Goal: Task Accomplishment & Management: Manage account settings

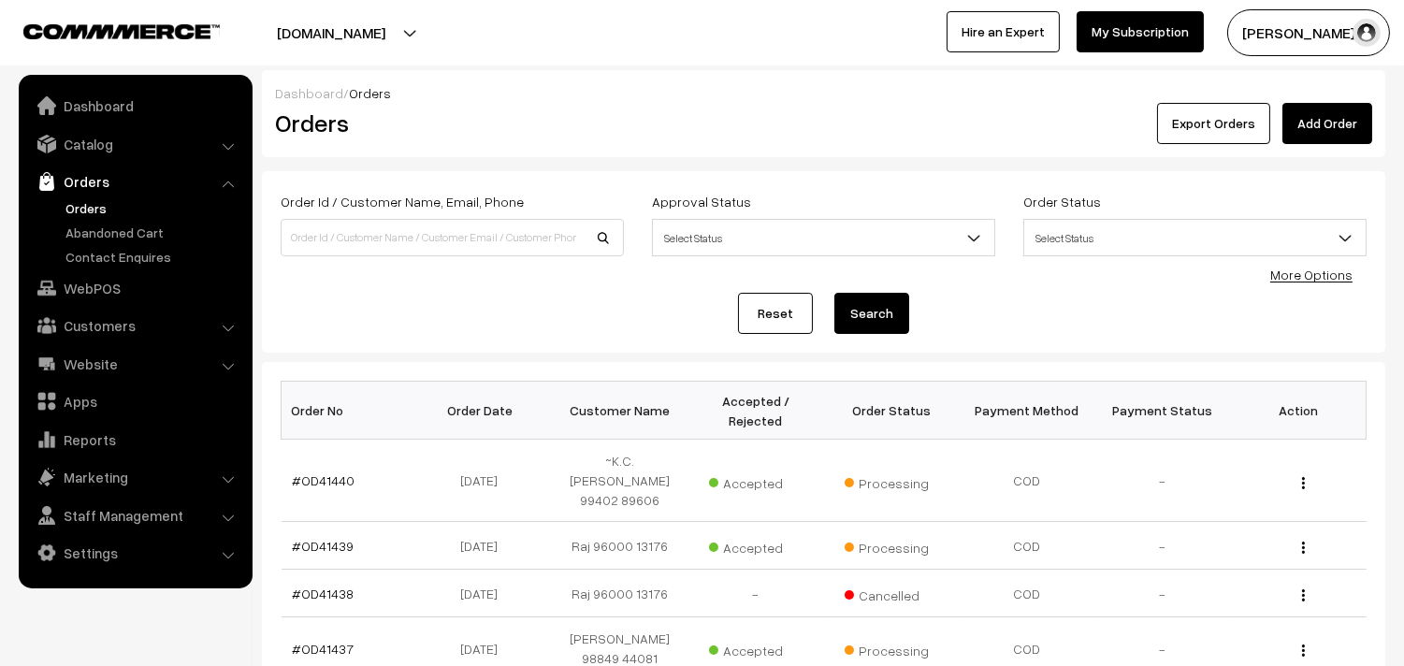
click at [94, 206] on link "Orders" at bounding box center [153, 208] width 185 height 20
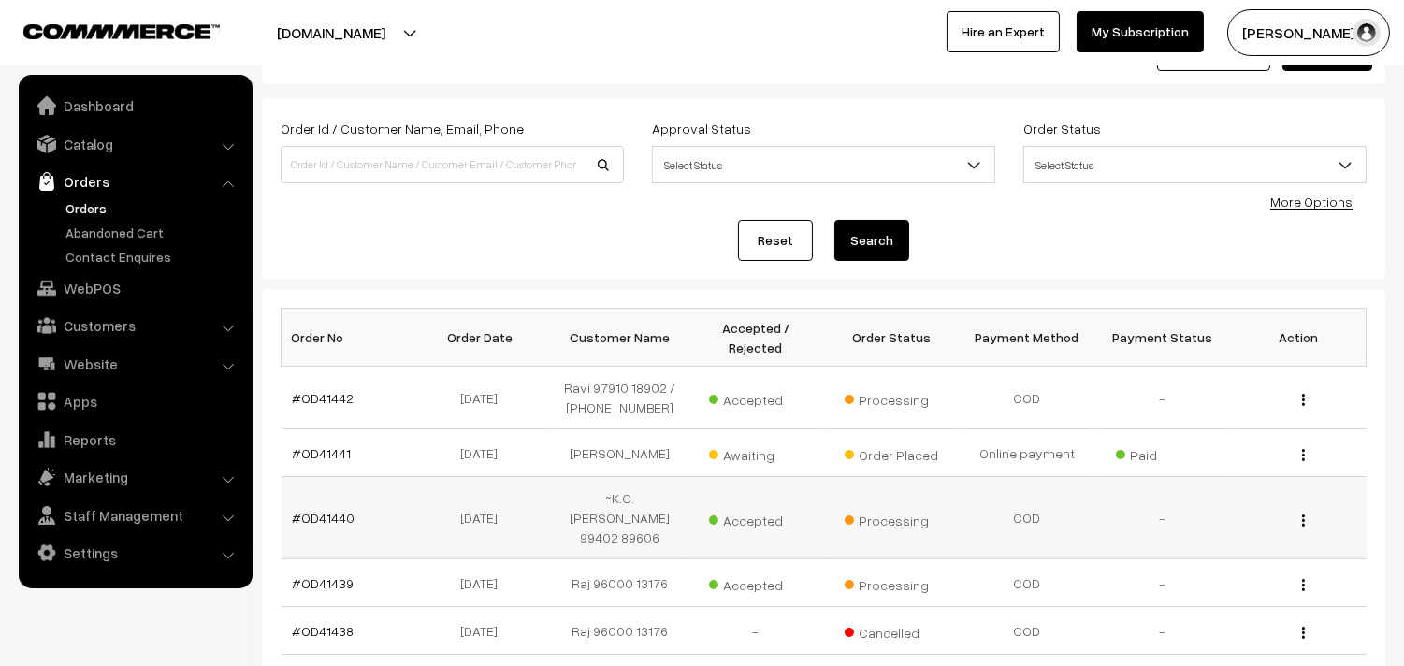
scroll to position [104, 0]
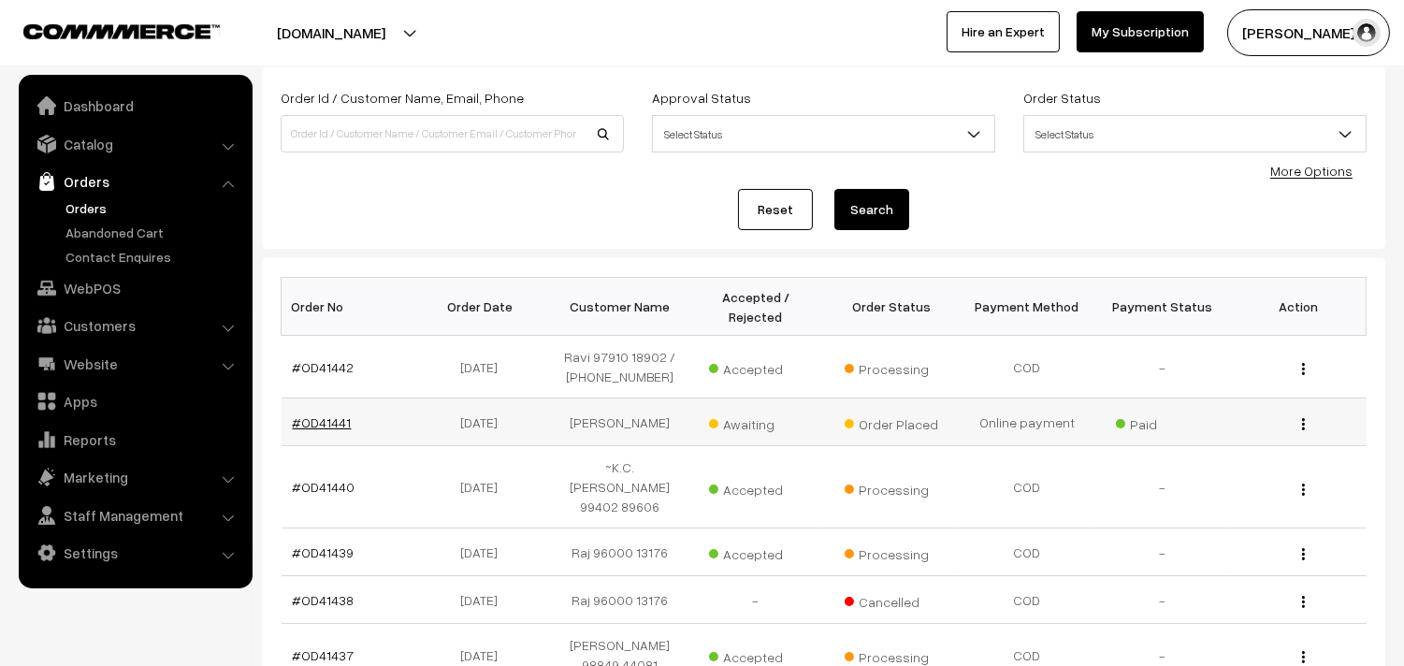
click at [325, 430] on link "#OD41441" at bounding box center [322, 422] width 59 height 16
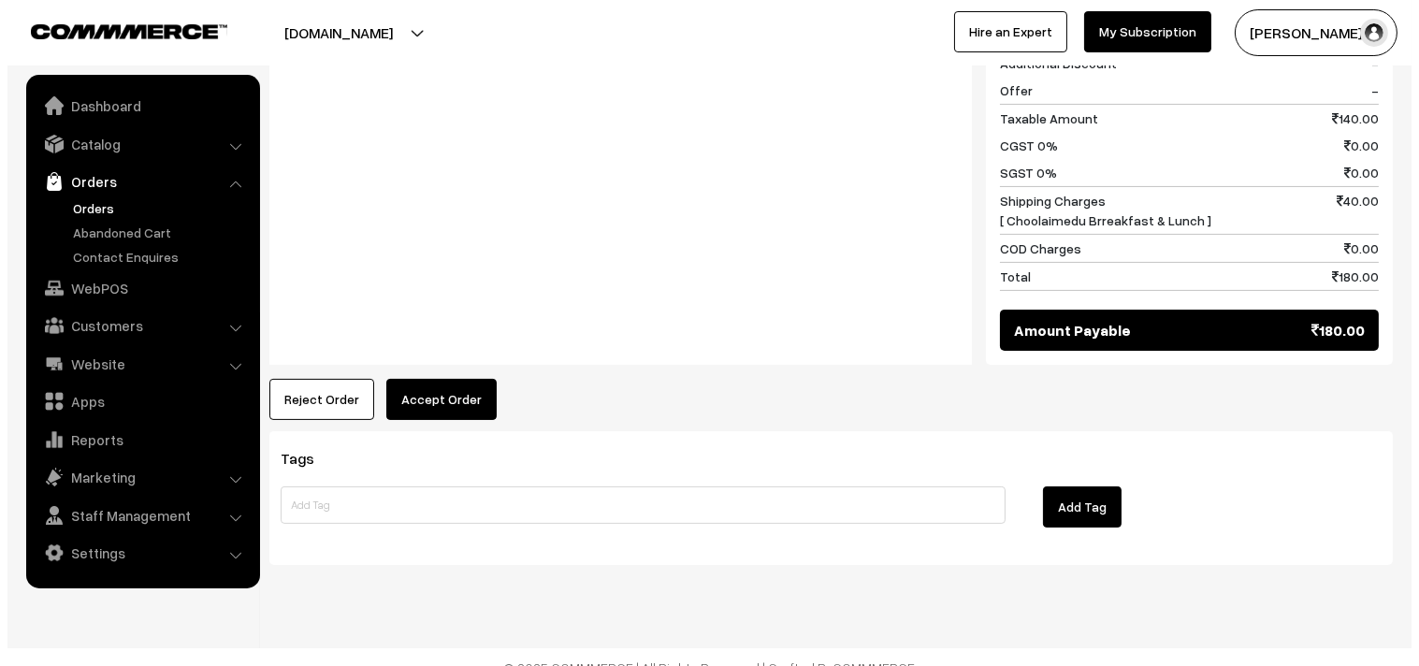
scroll to position [773, 0]
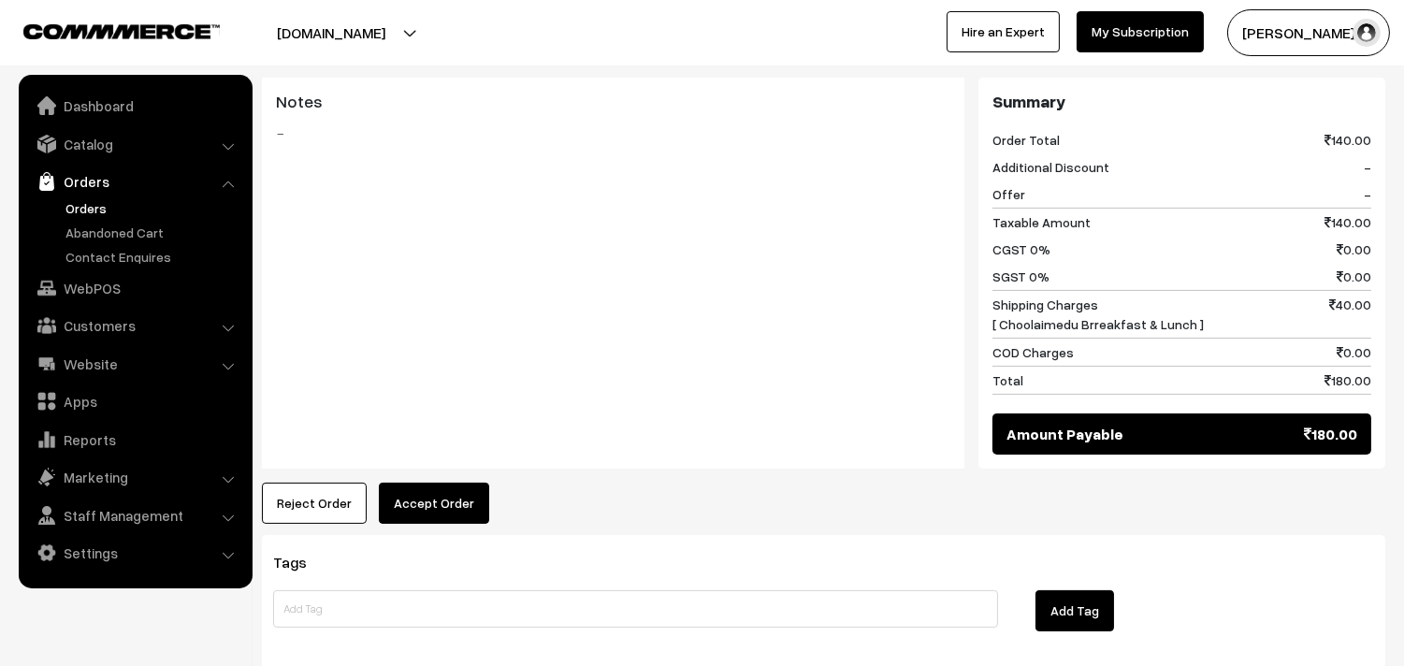
click at [412, 483] on button "Accept Order" at bounding box center [434, 503] width 110 height 41
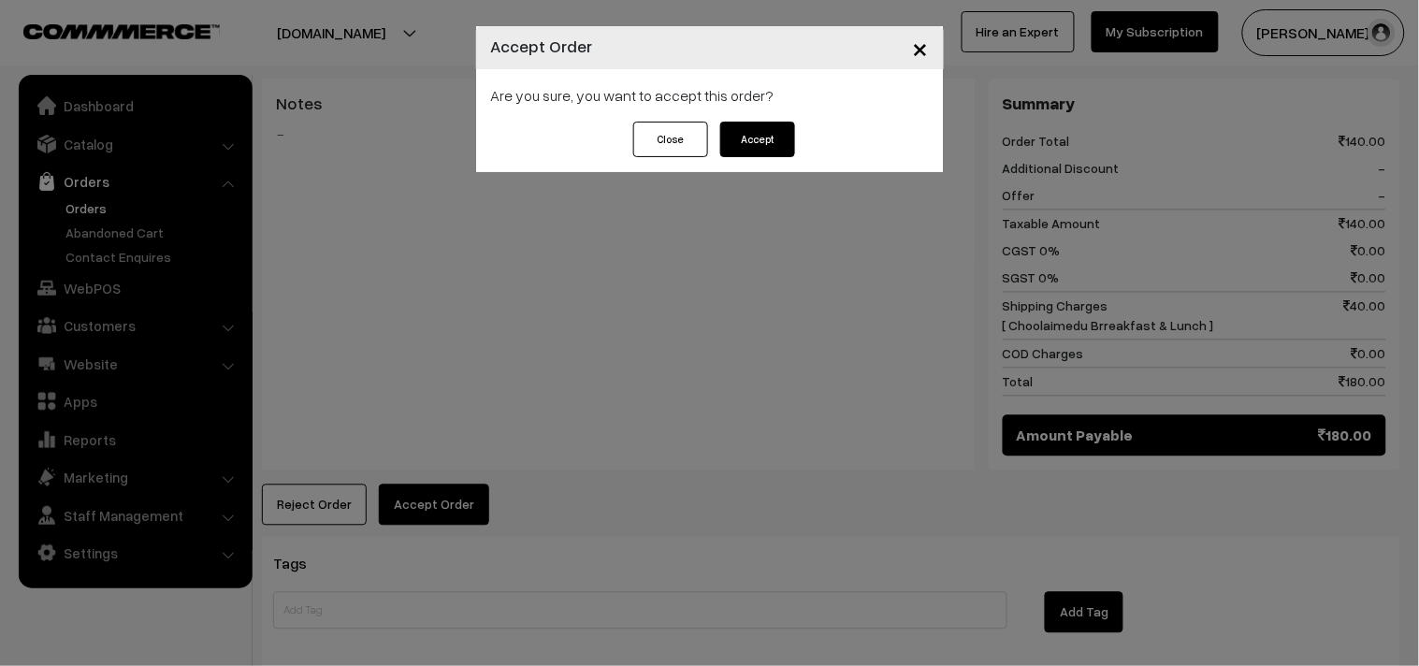
click at [749, 132] on button "Accept" at bounding box center [757, 140] width 75 height 36
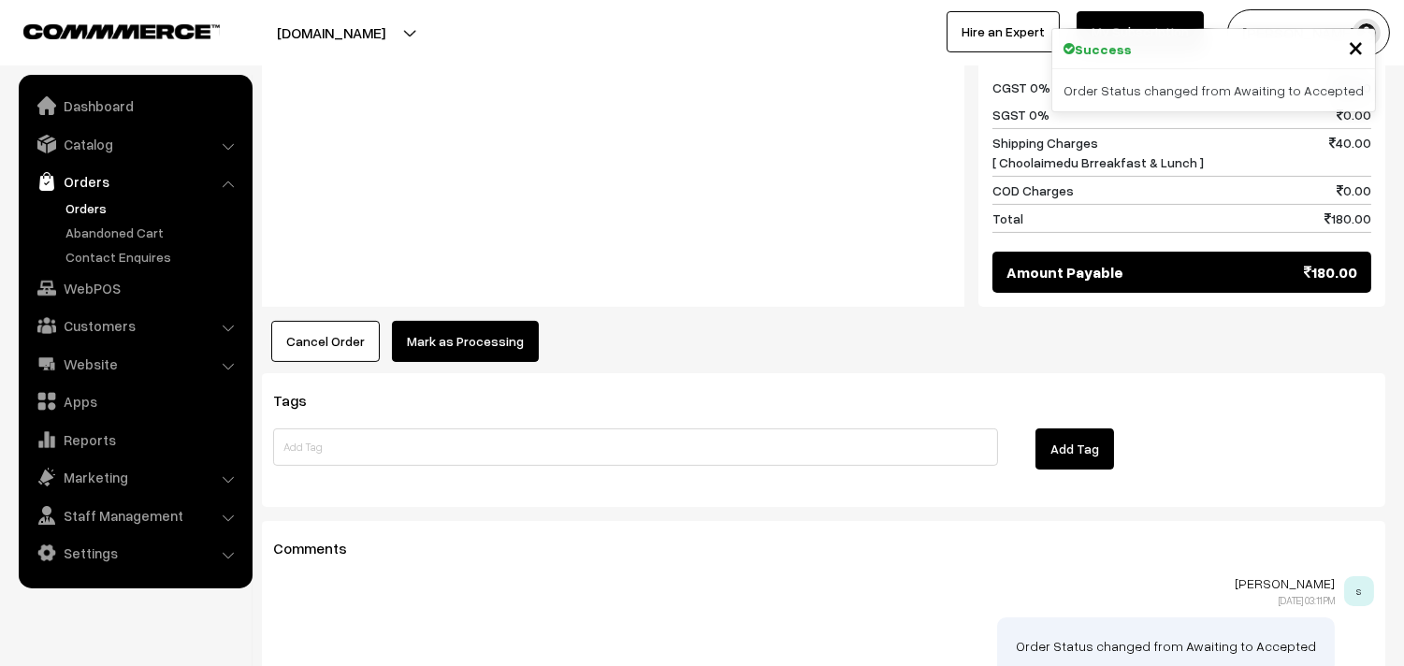
click at [496, 321] on button "Mark as Processing" at bounding box center [465, 341] width 147 height 41
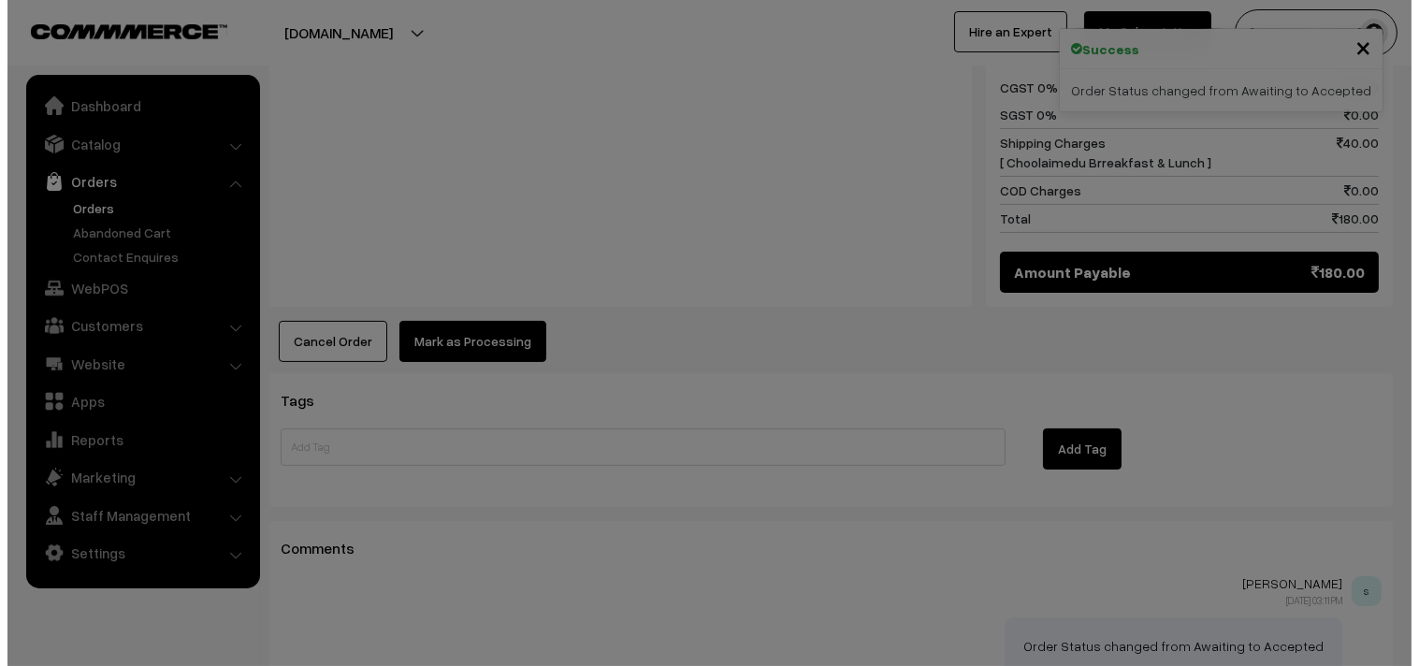
scroll to position [936, 0]
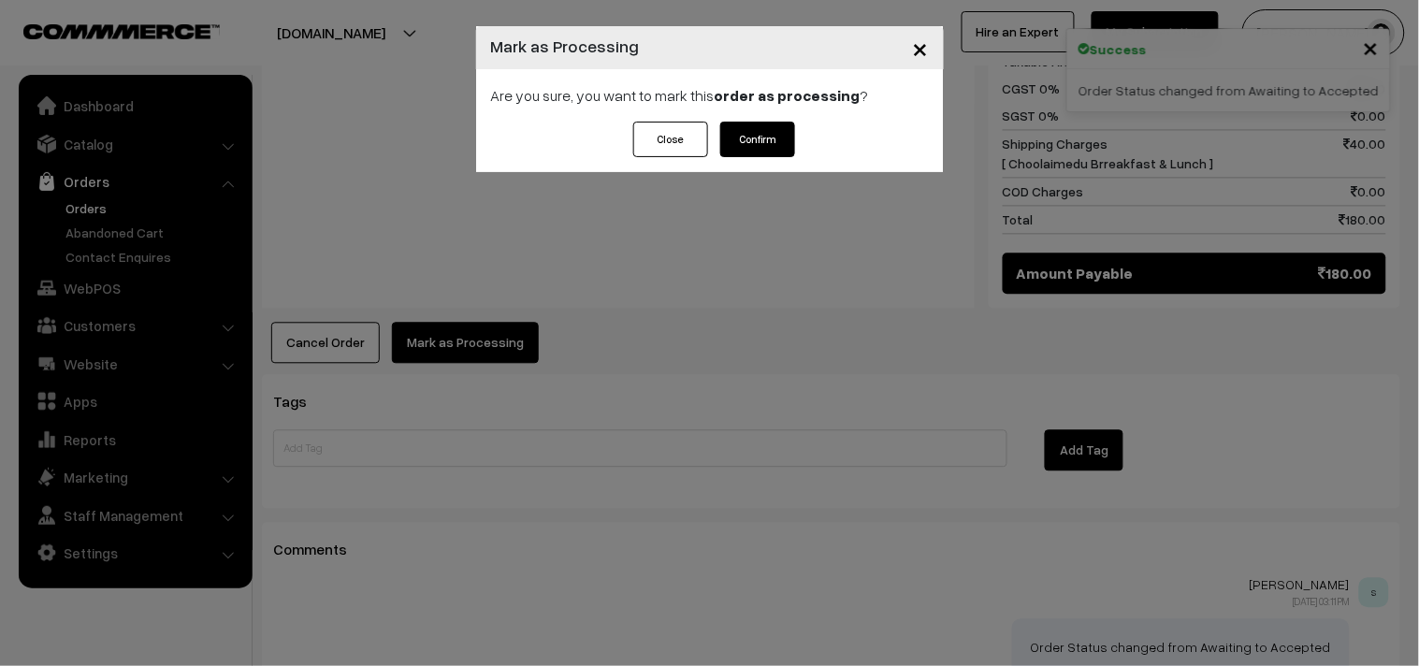
click at [771, 136] on button "Confirm" at bounding box center [757, 140] width 75 height 36
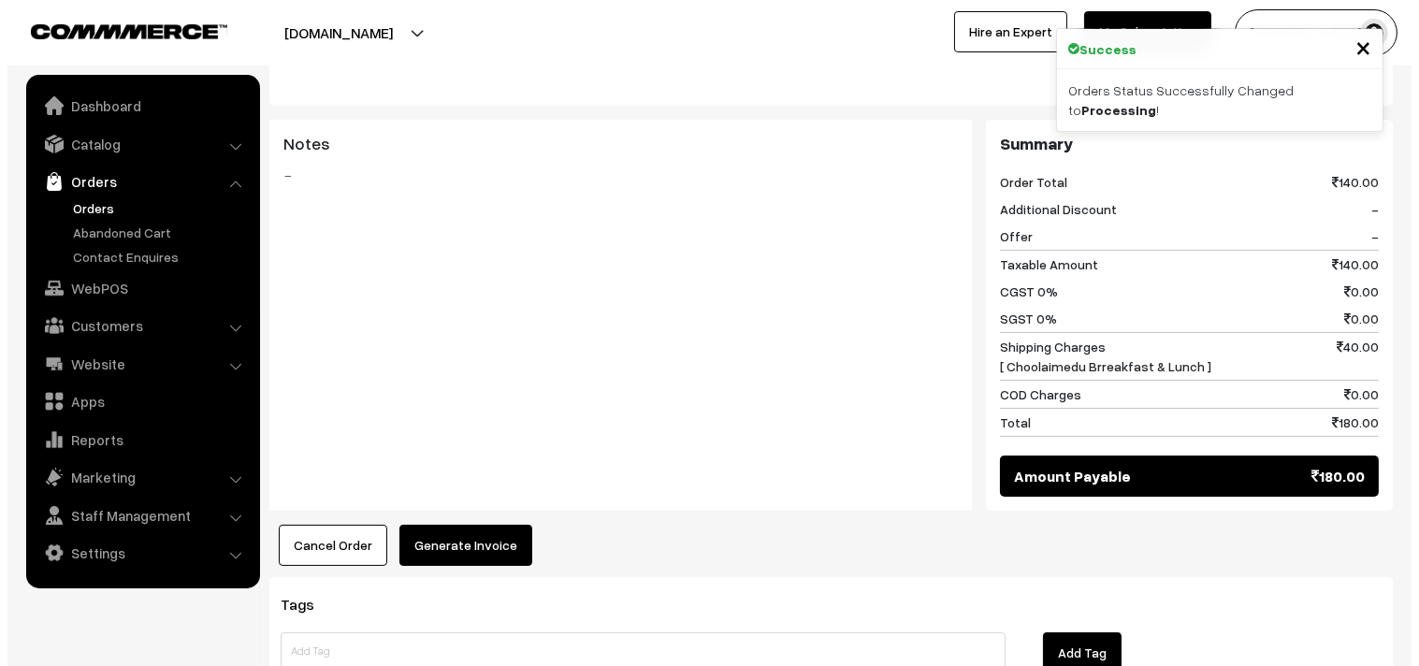
scroll to position [727, 0]
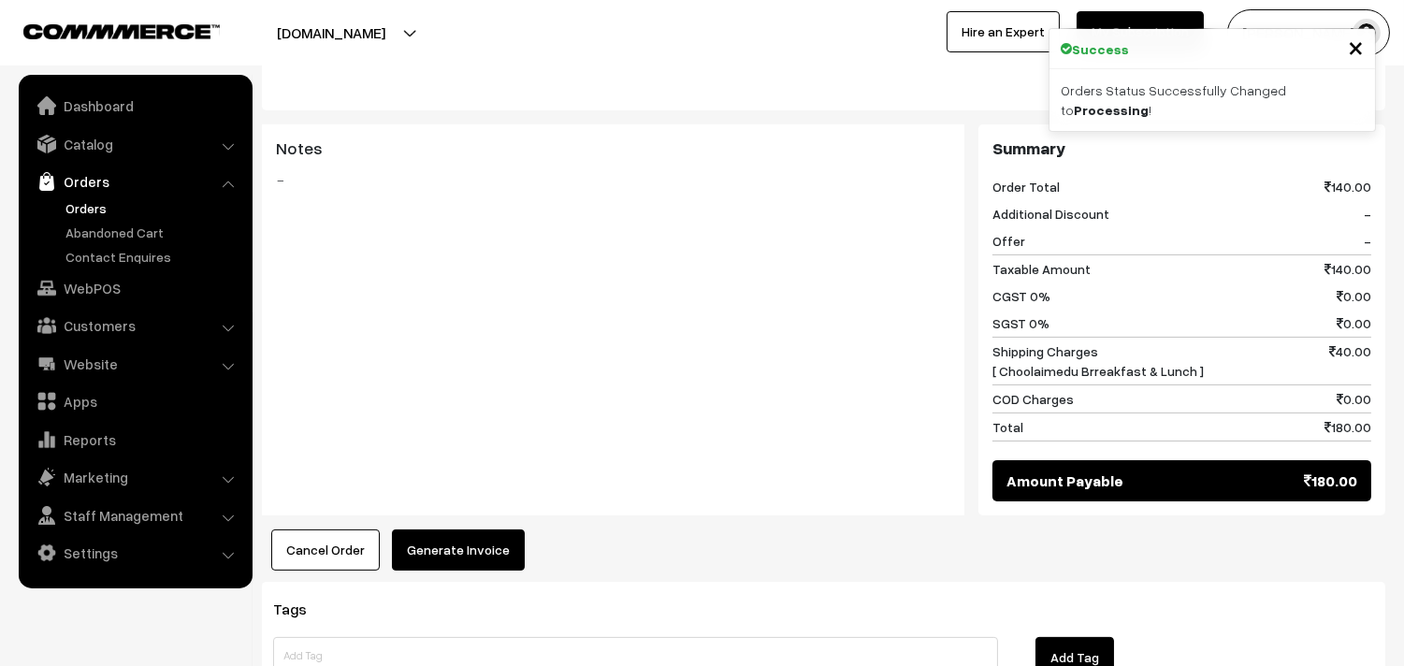
click at [427, 537] on button "Generate Invoice" at bounding box center [458, 549] width 133 height 41
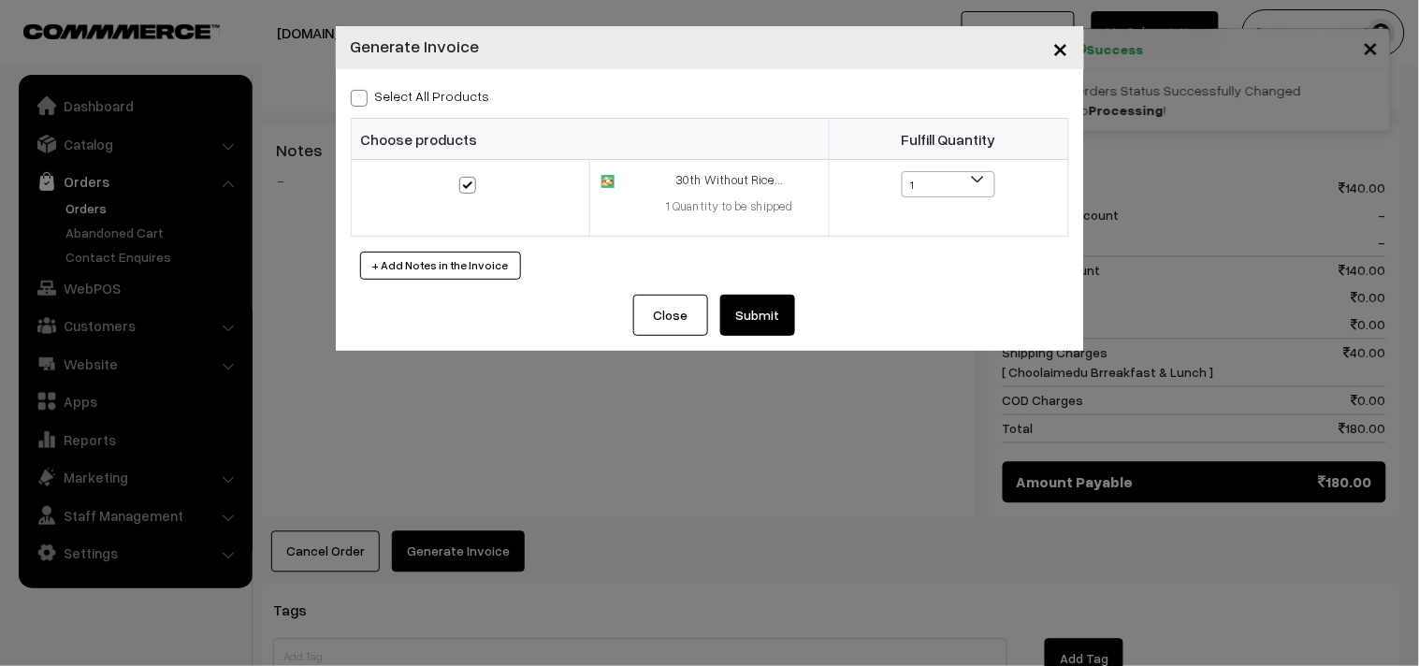
click at [424, 103] on label "Select All Products" at bounding box center [420, 96] width 139 height 20
click at [363, 101] on input "Select All Products" at bounding box center [357, 95] width 12 height 12
checkbox input "true"
click at [735, 304] on button "Submit" at bounding box center [757, 315] width 75 height 41
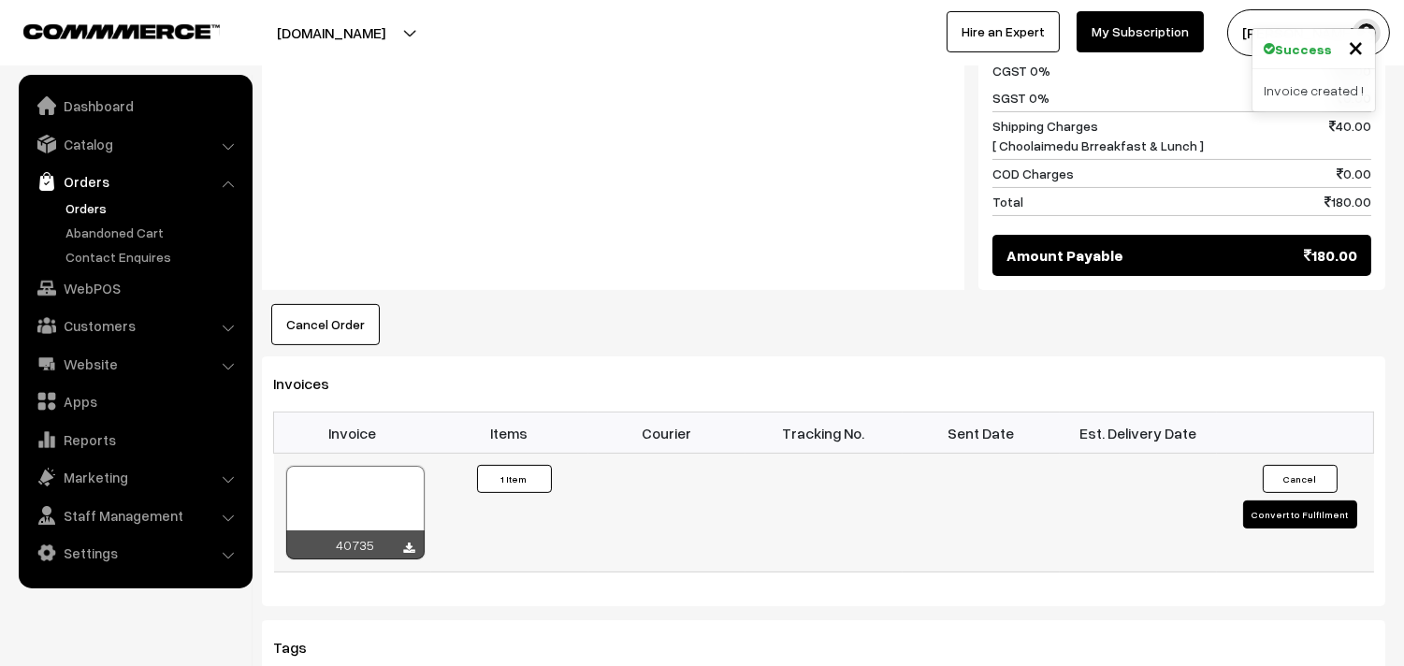
scroll to position [1039, 0]
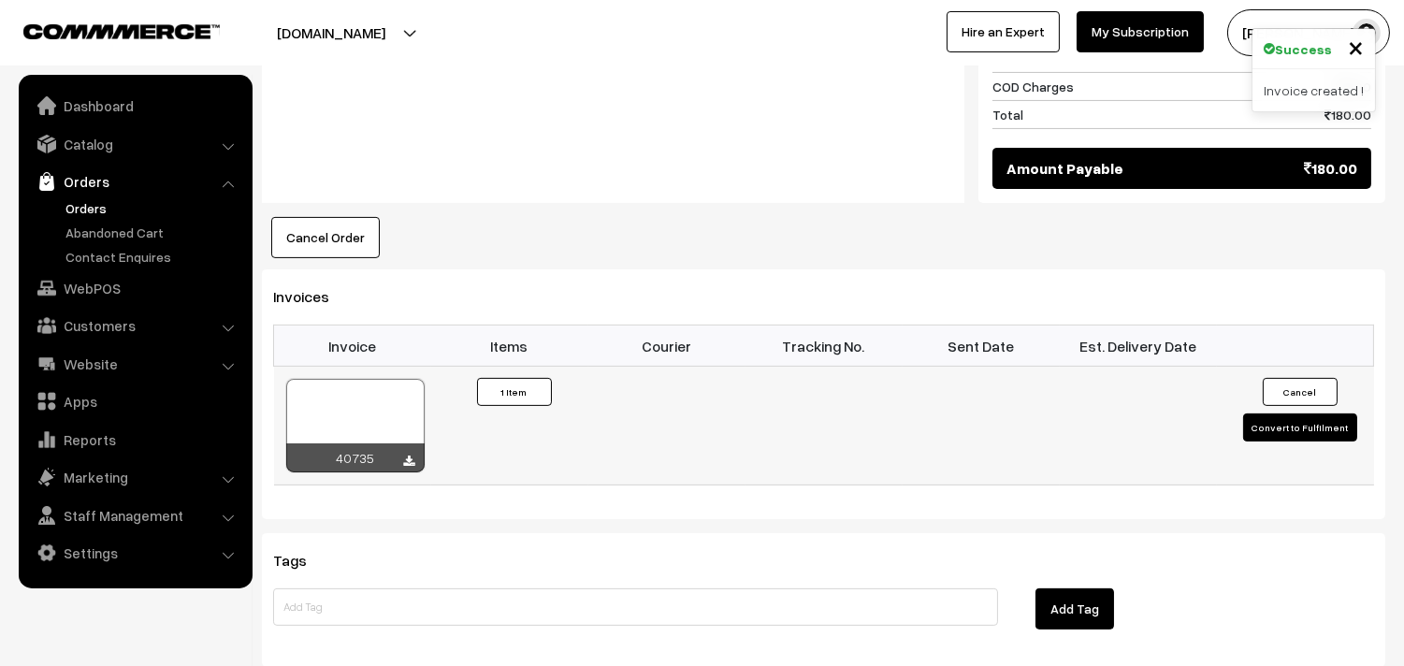
click at [404, 385] on div at bounding box center [355, 426] width 138 height 94
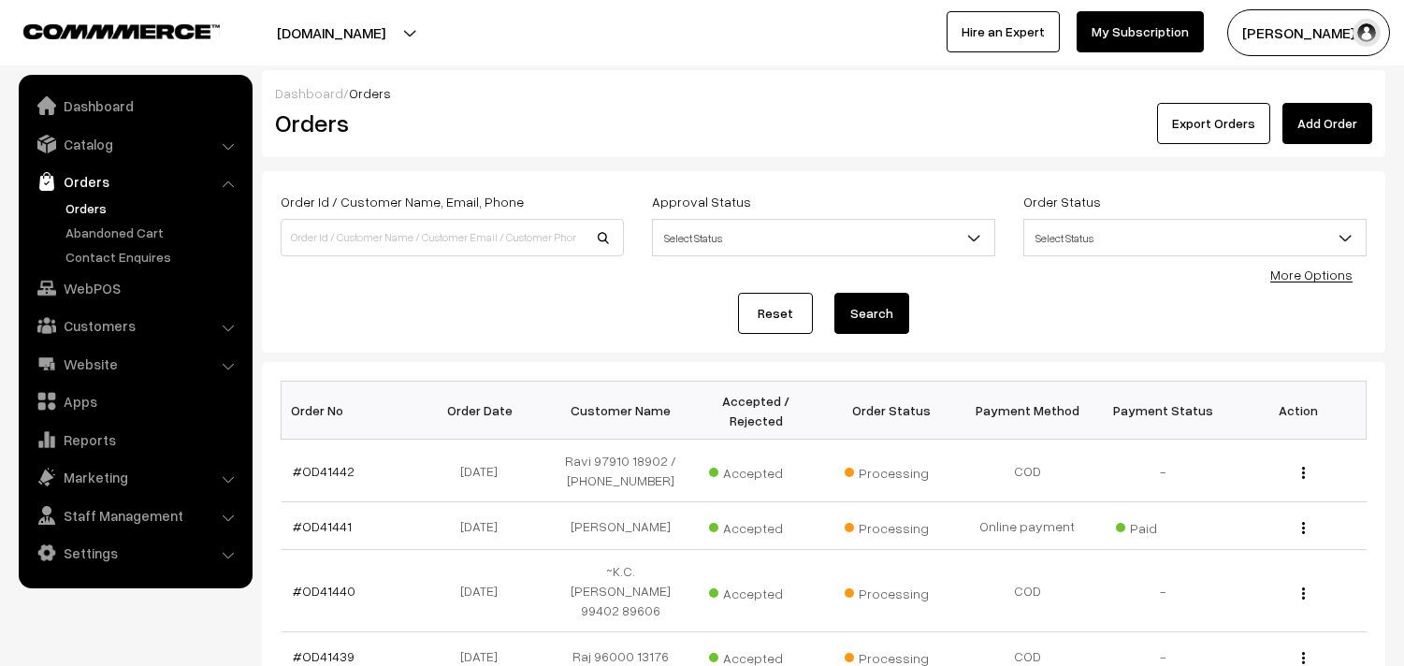
scroll to position [104, 0]
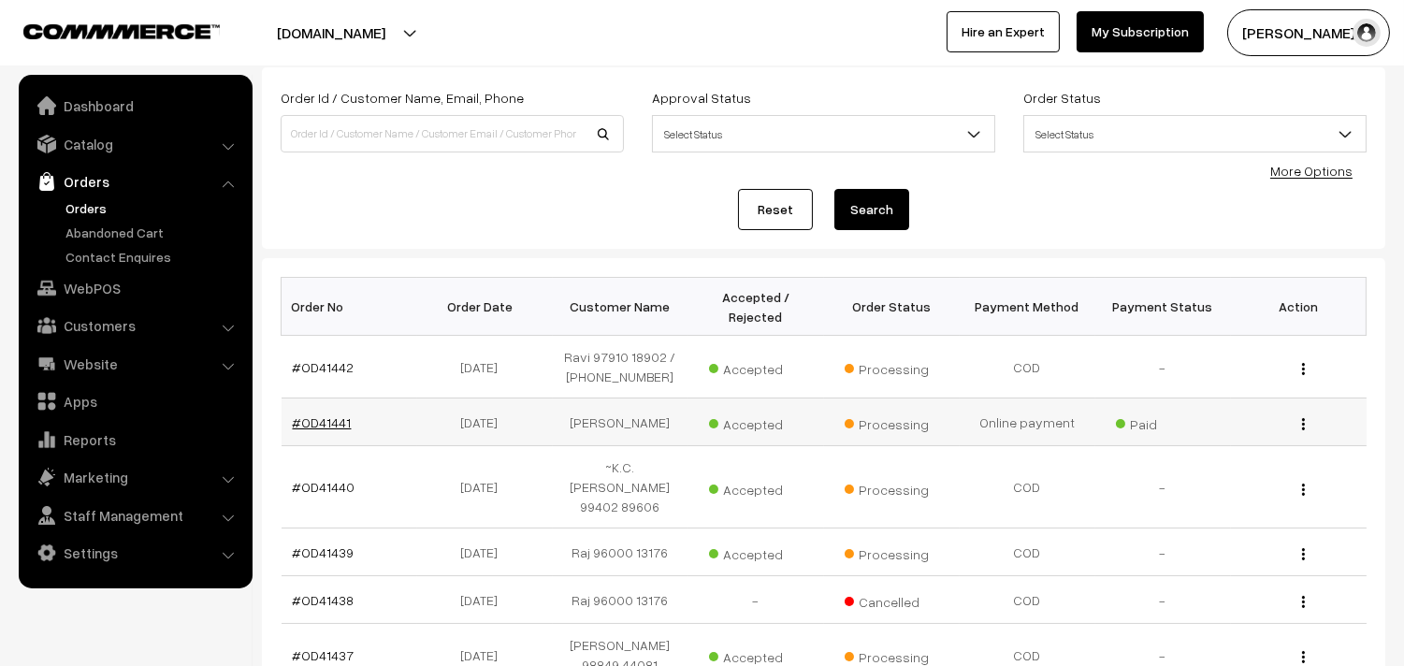
click at [338, 430] on link "#OD41441" at bounding box center [322, 422] width 59 height 16
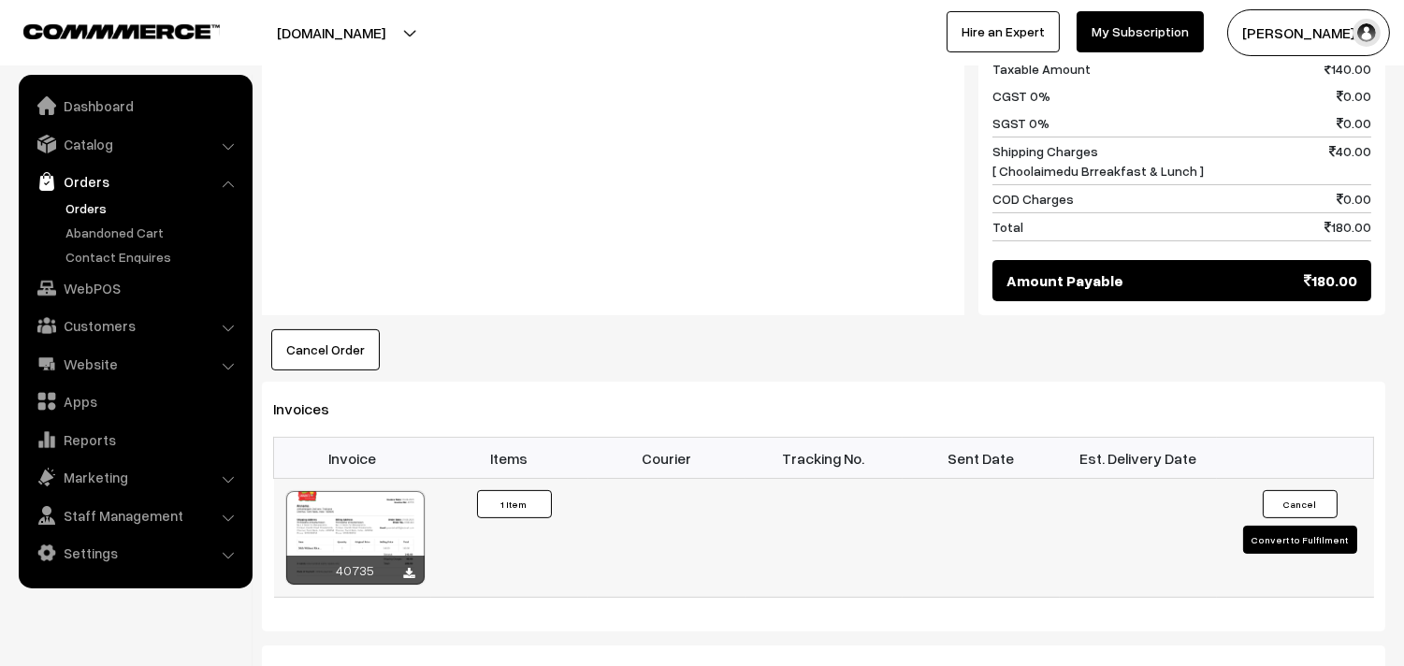
scroll to position [935, 0]
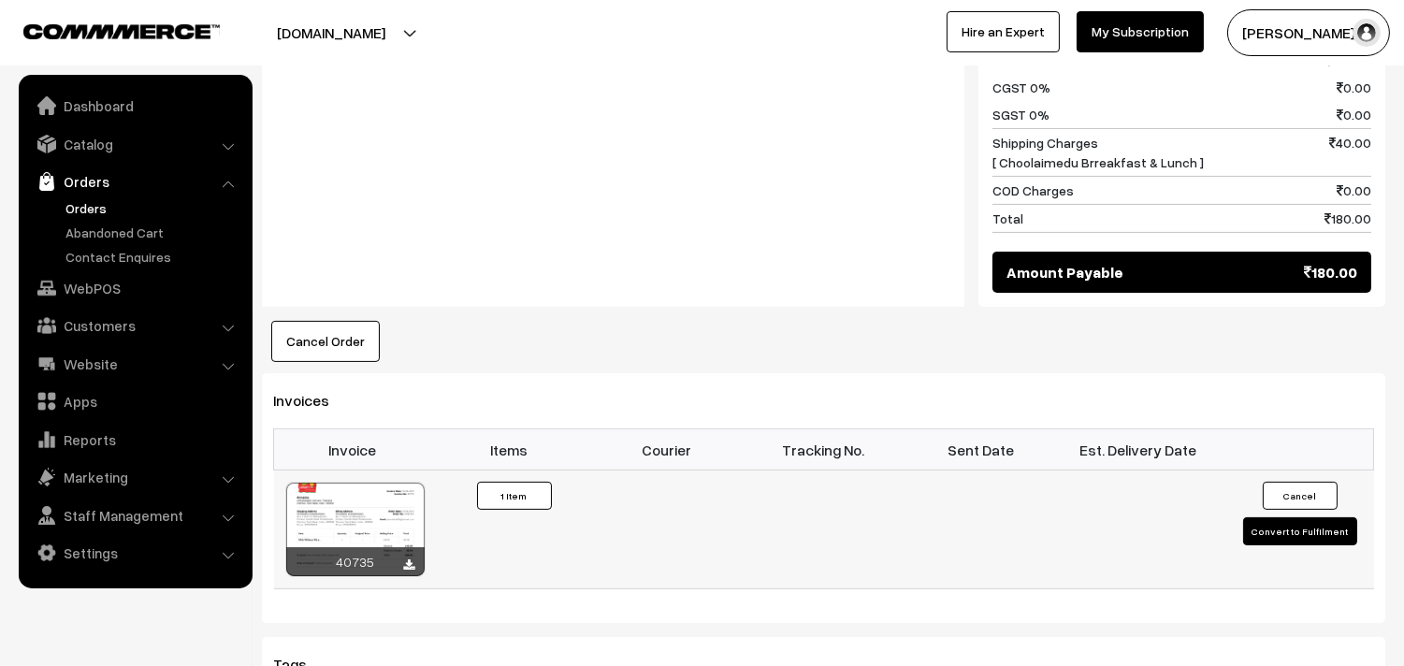
click at [408, 510] on div at bounding box center [355, 530] width 138 height 94
click at [94, 201] on link "Orders" at bounding box center [153, 208] width 185 height 20
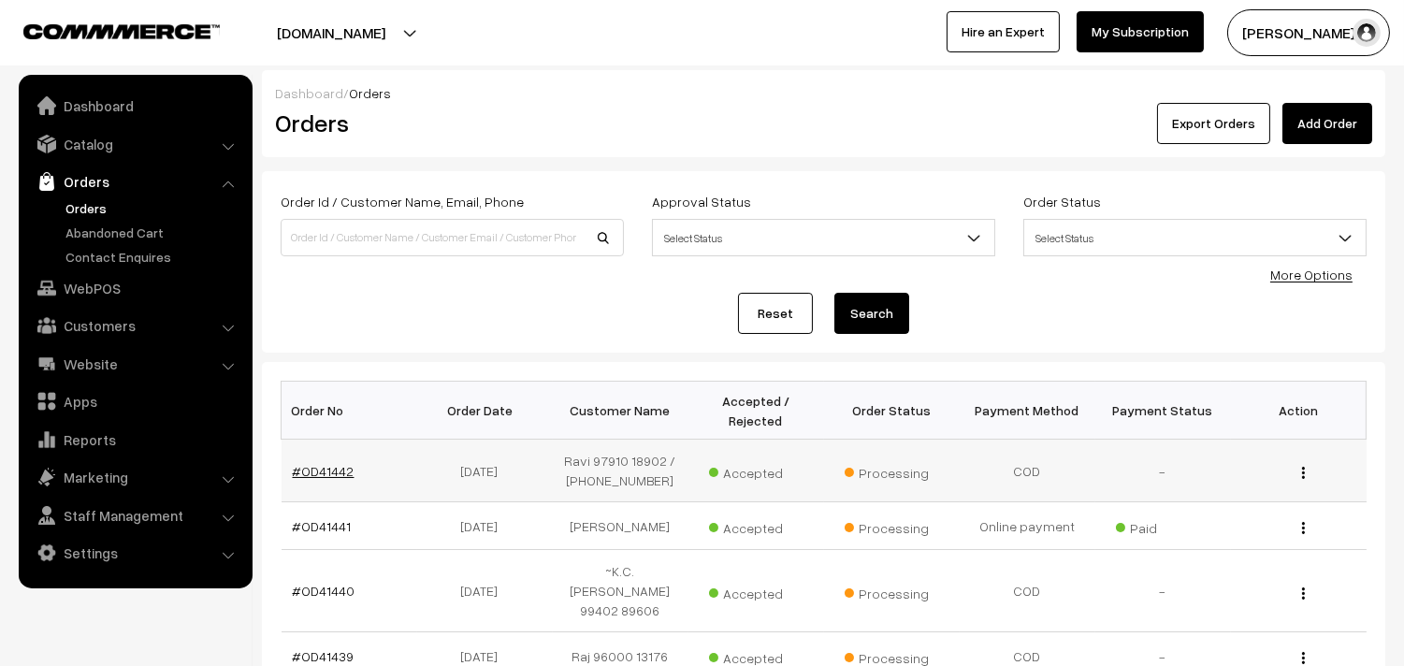
click at [323, 478] on link "#OD41442" at bounding box center [324, 471] width 62 height 16
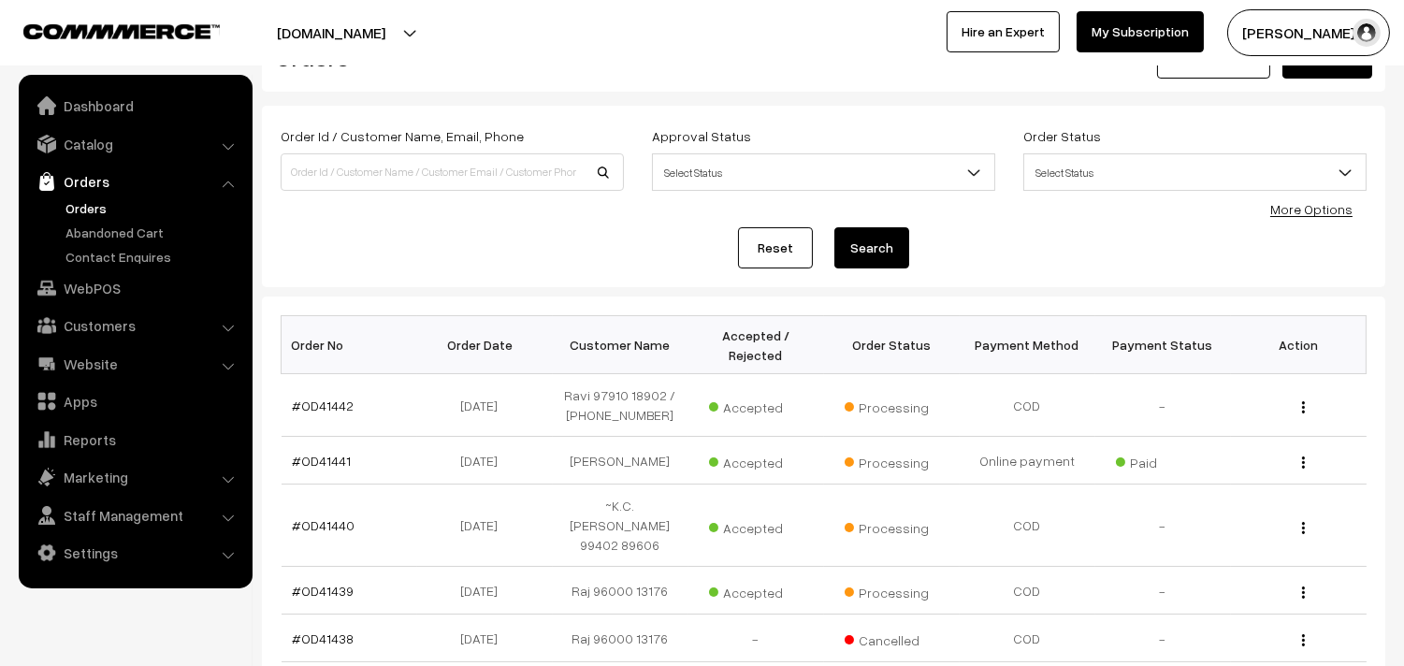
scroll to position [519, 0]
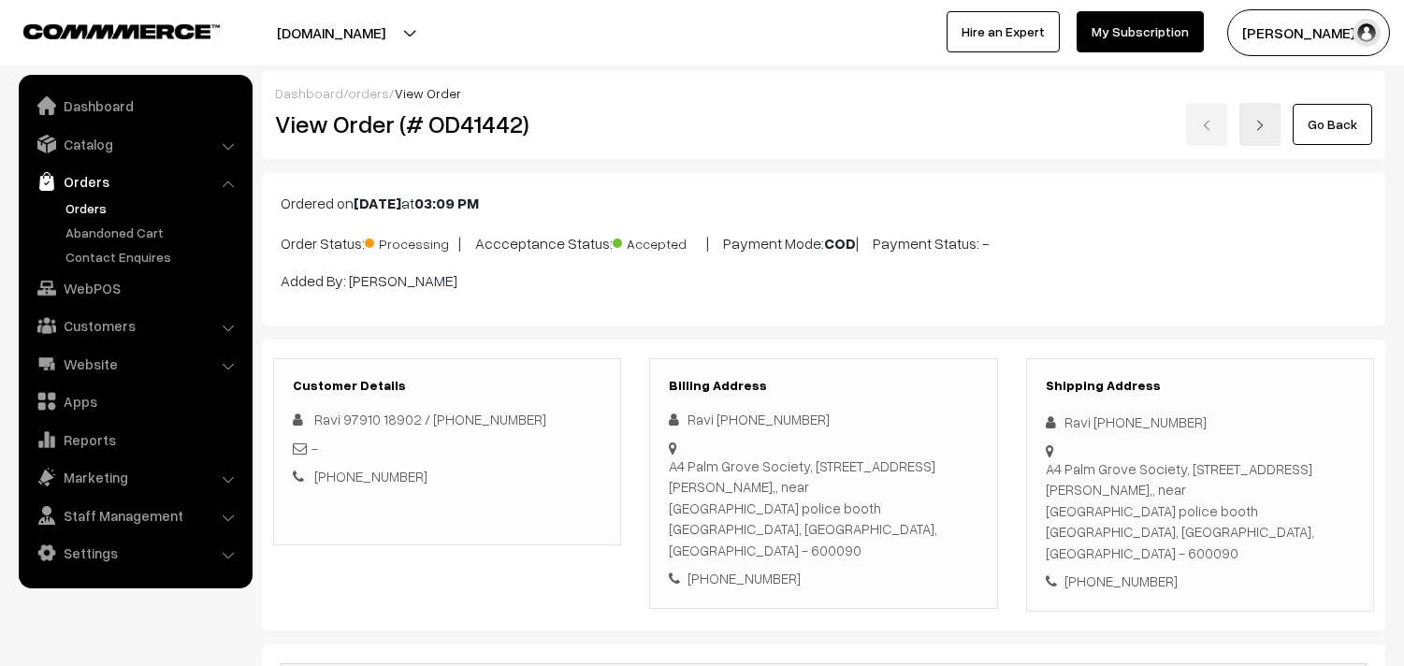
scroll to position [935, 0]
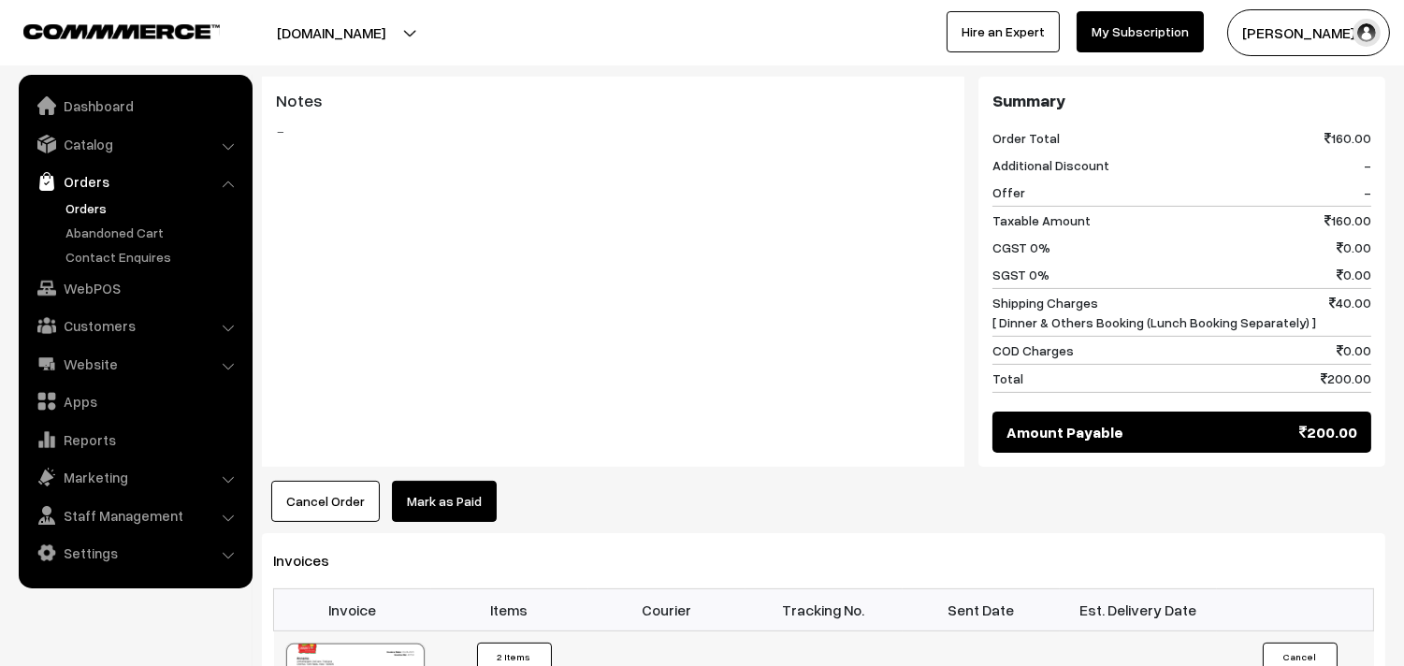
click at [92, 203] on link "Orders" at bounding box center [153, 208] width 185 height 20
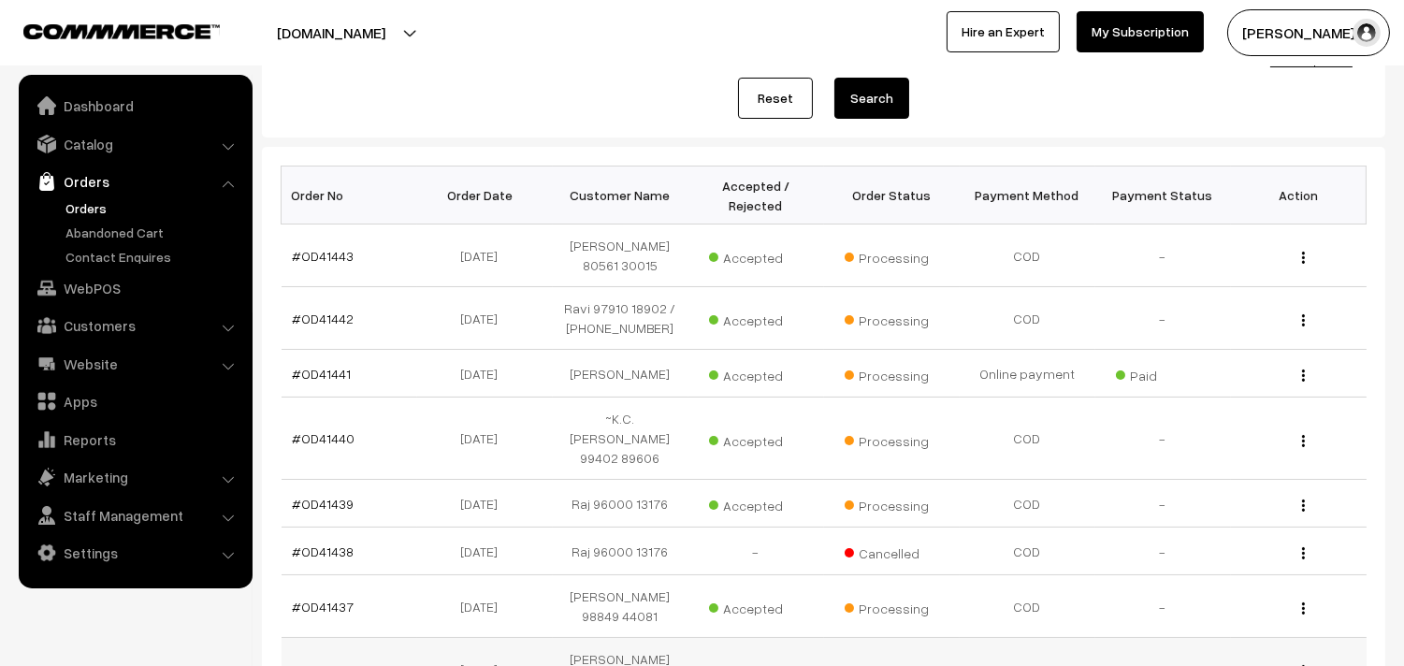
scroll to position [415, 0]
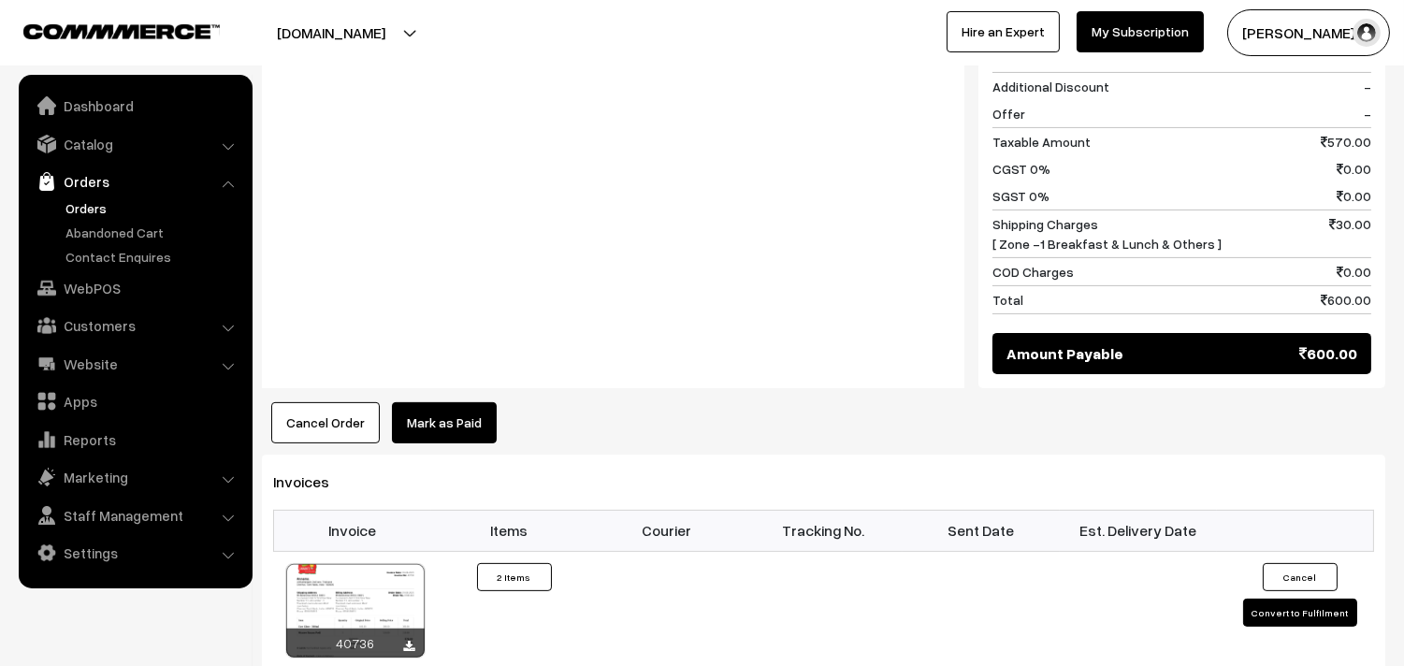
scroll to position [1039, 0]
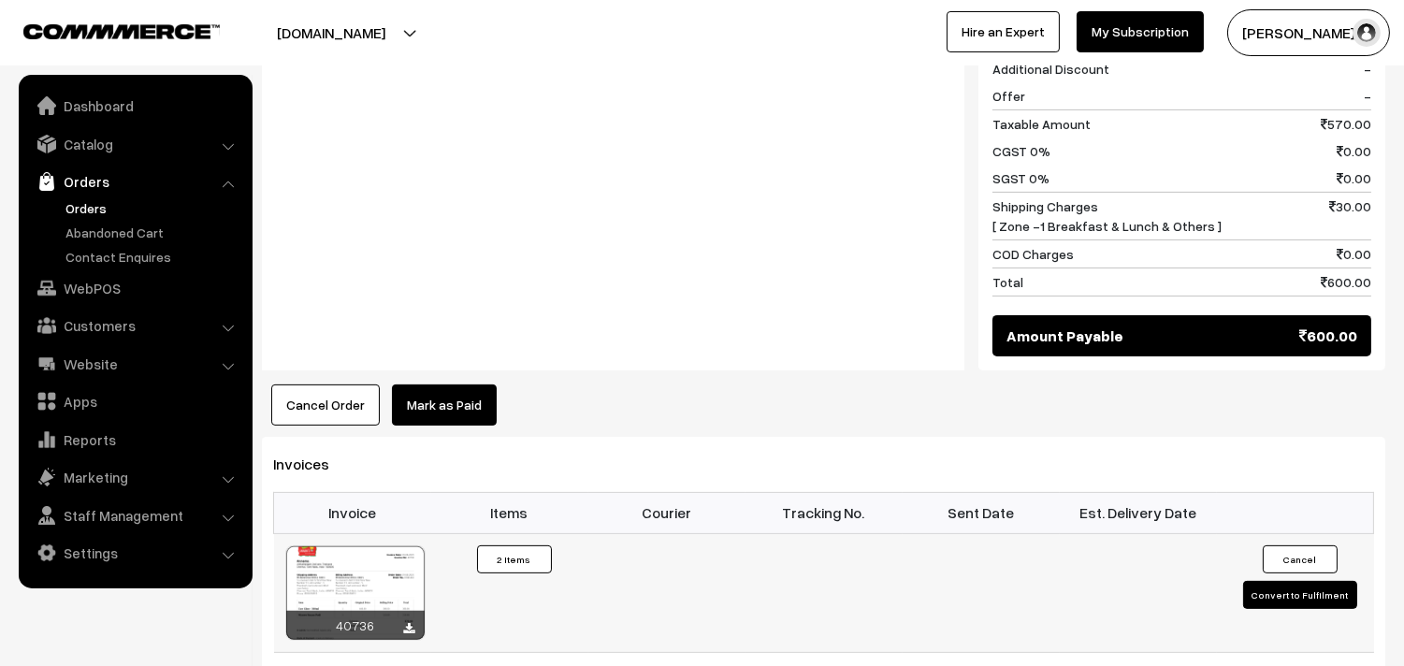
click at [376, 592] on div at bounding box center [355, 593] width 138 height 94
